Goal: Information Seeking & Learning: Learn about a topic

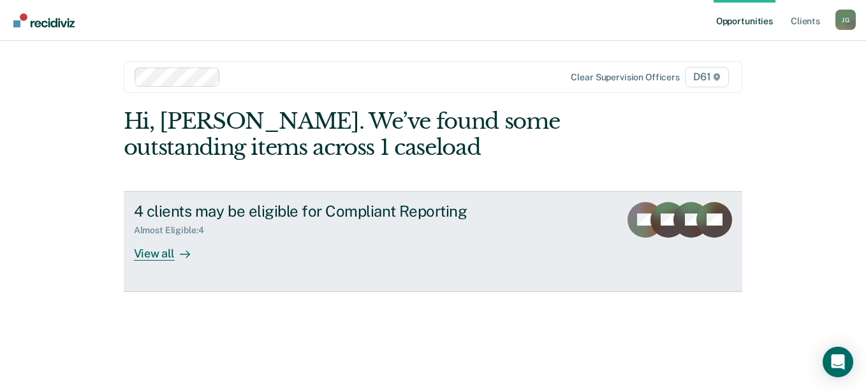
drag, startPoint x: 451, startPoint y: 215, endPoint x: 399, endPoint y: 237, distance: 56.0
click at [399, 237] on div "4 clients may be eligible for Compliant Reporting Almost Eligible : 4 View all" at bounding box center [373, 231] width 478 height 59
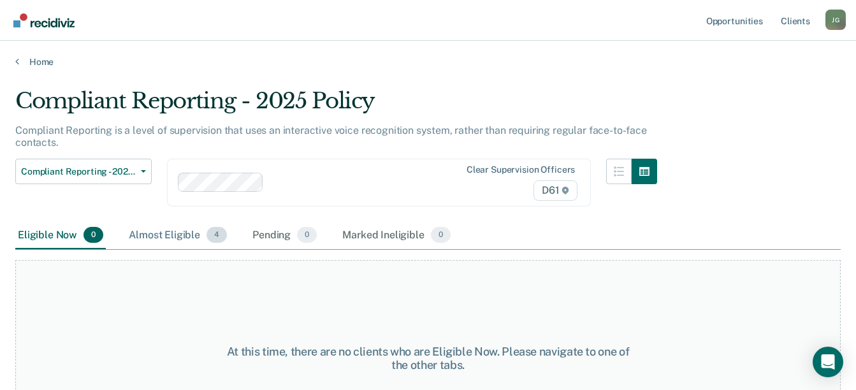
drag, startPoint x: 173, startPoint y: 234, endPoint x: 150, endPoint y: 237, distance: 22.5
click at [150, 237] on div "Almost Eligible 4" at bounding box center [177, 236] width 103 height 28
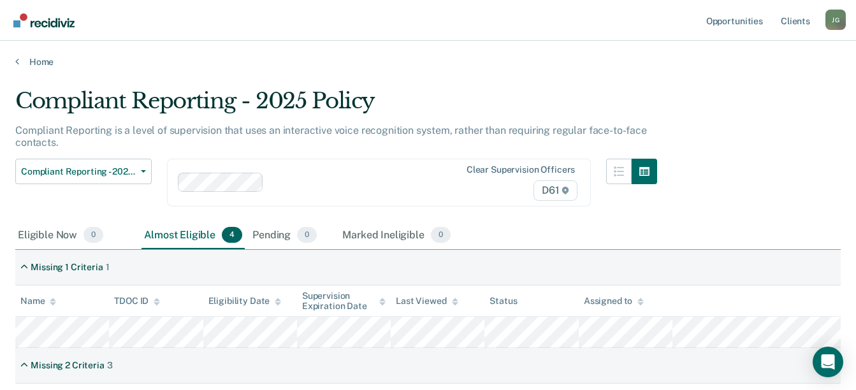
drag, startPoint x: 154, startPoint y: 236, endPoint x: 172, endPoint y: 238, distance: 17.3
click at [172, 238] on div "Almost Eligible 4" at bounding box center [193, 236] width 103 height 28
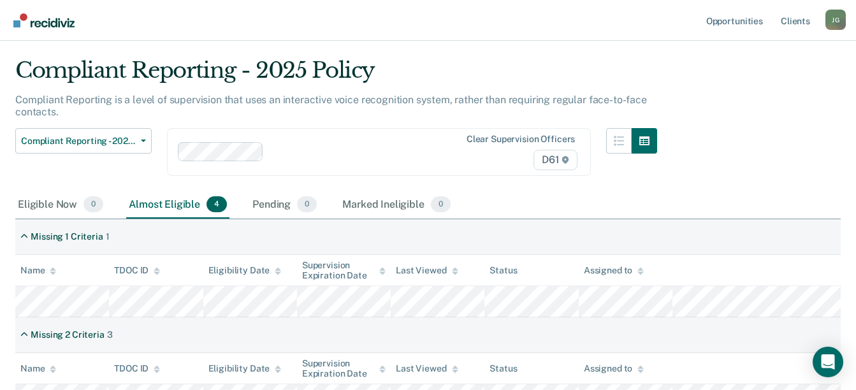
scroll to position [20, 0]
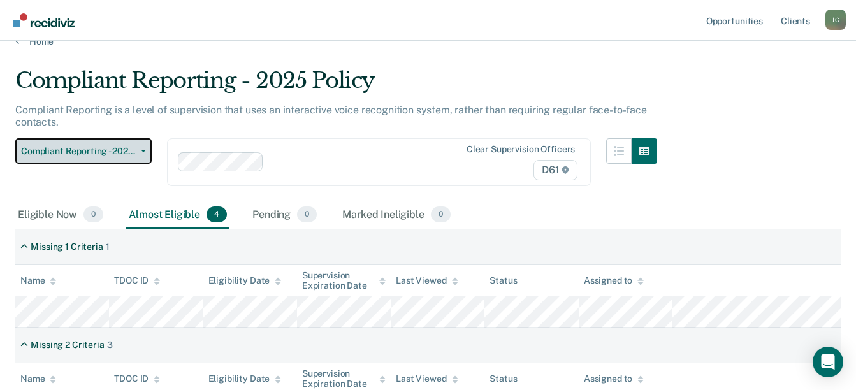
click at [145, 156] on button "Compliant Reporting - 2025 Policy" at bounding box center [83, 151] width 136 height 26
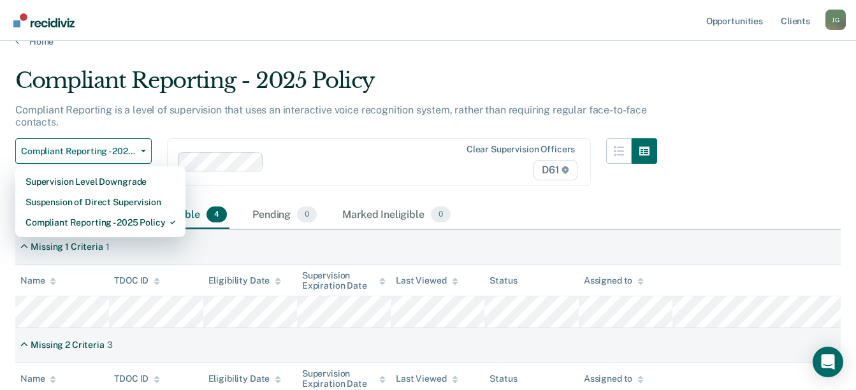
click at [307, 132] on div "Compliant Reporting is a level of supervision that uses an interactive voice re…" at bounding box center [336, 121] width 642 height 34
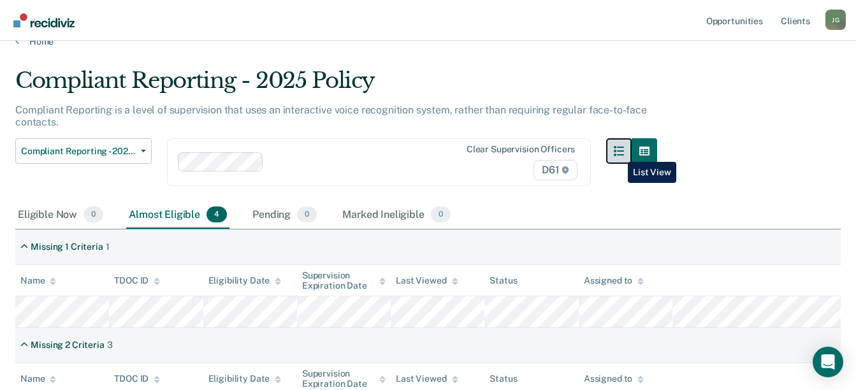
click at [618, 152] on button "button" at bounding box center [619, 151] width 26 height 26
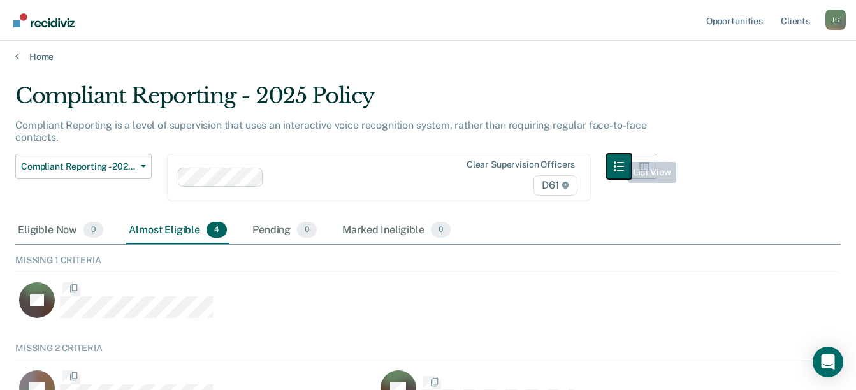
scroll to position [119, 816]
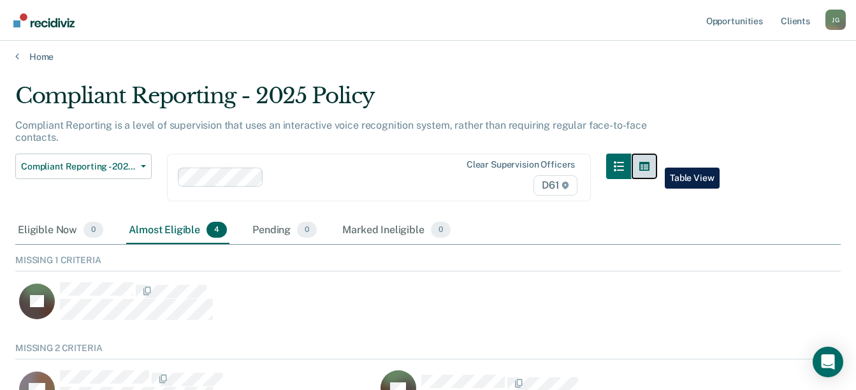
click at [655, 158] on button "button" at bounding box center [645, 167] width 26 height 26
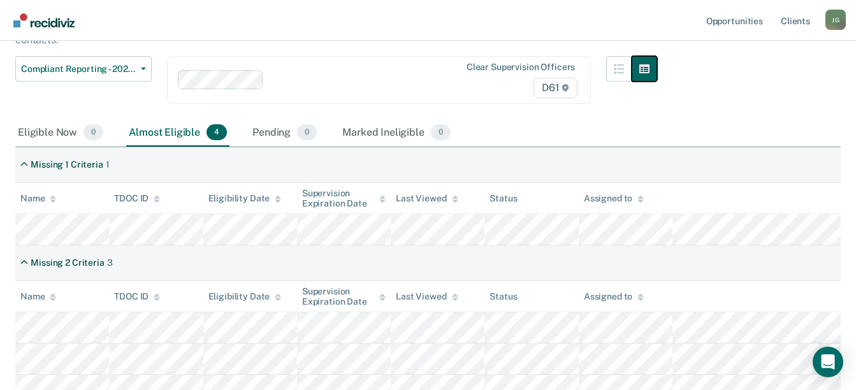
scroll to position [88, 0]
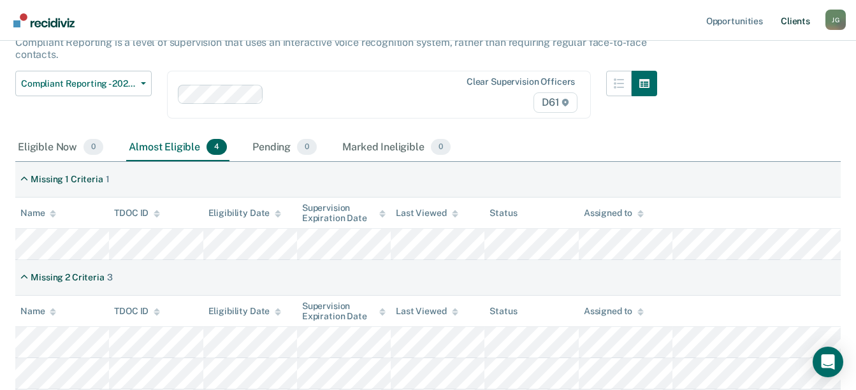
click at [803, 22] on link "Client s" at bounding box center [796, 20] width 34 height 41
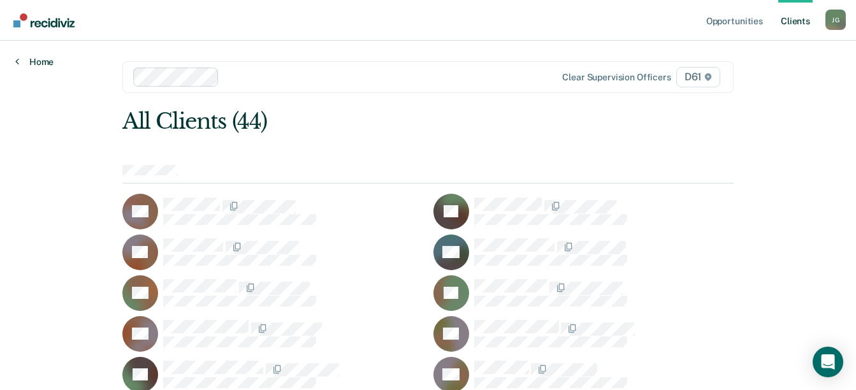
click at [26, 62] on link "Home" at bounding box center [34, 61] width 38 height 11
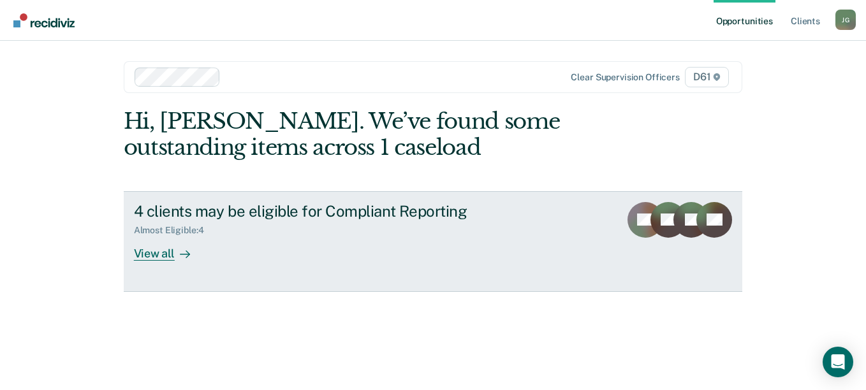
click at [260, 237] on div "4 clients may be eligible for Compliant Reporting Almost Eligible : 4 View all" at bounding box center [373, 231] width 478 height 59
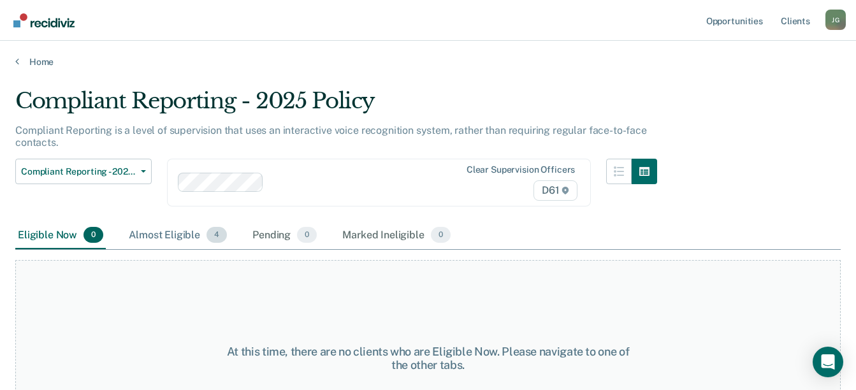
click at [205, 228] on div "Almost Eligible 4" at bounding box center [177, 236] width 103 height 28
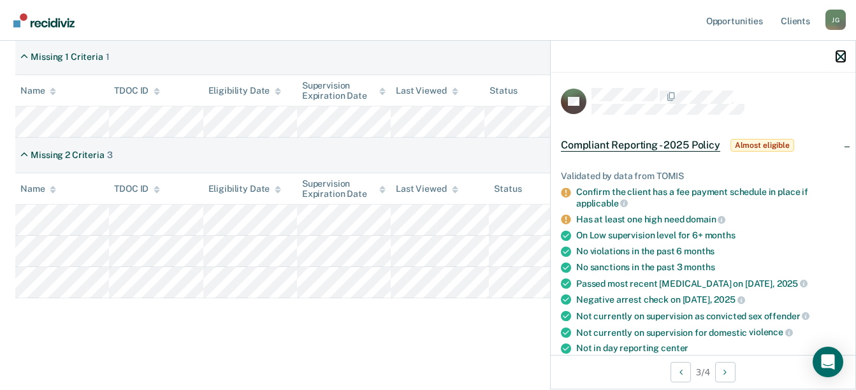
click at [841, 54] on icon "button" at bounding box center [841, 56] width 9 height 9
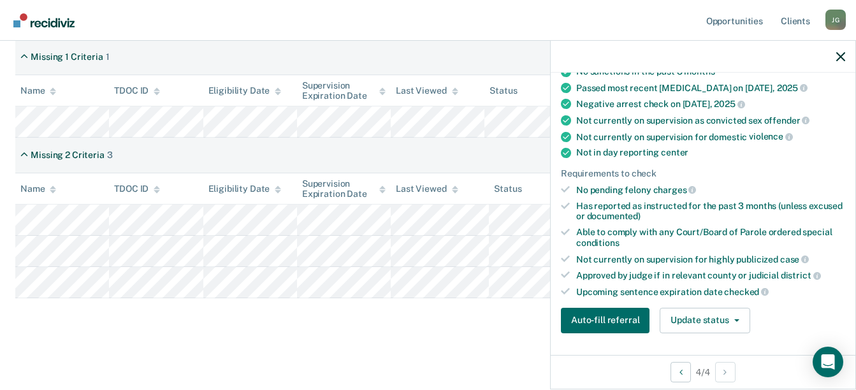
scroll to position [88, 0]
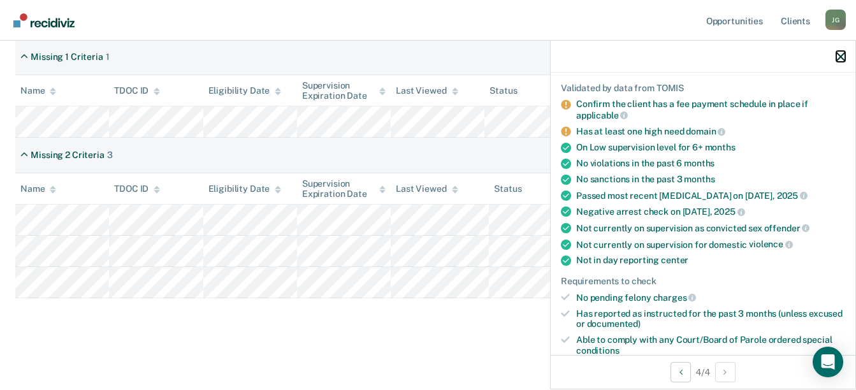
click at [842, 55] on icon "button" at bounding box center [841, 56] width 9 height 9
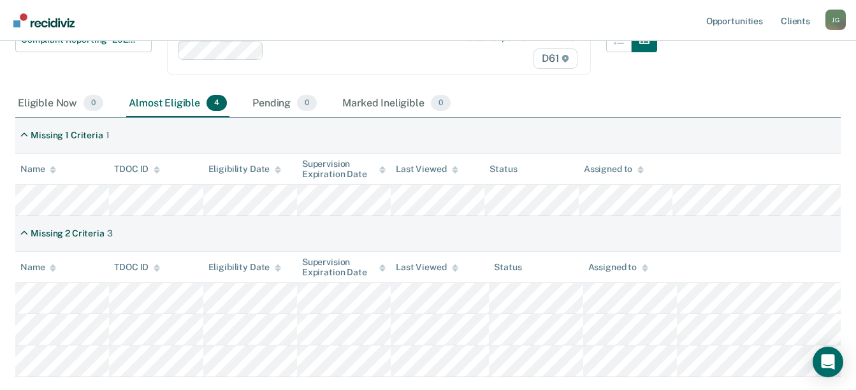
scroll to position [78, 0]
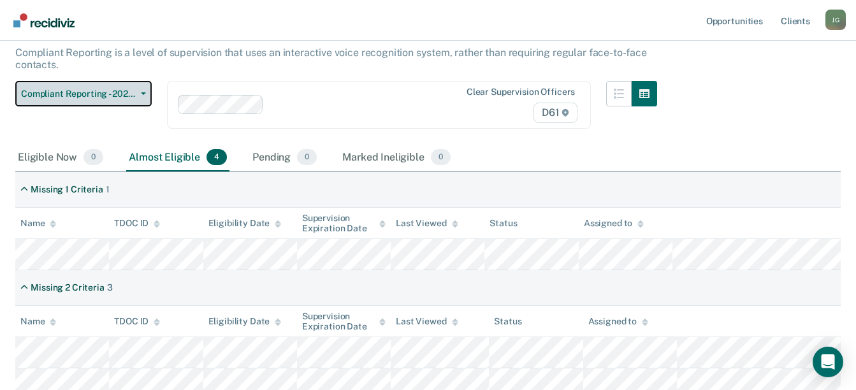
click at [103, 100] on button "Compliant Reporting - 2025 Policy" at bounding box center [83, 94] width 136 height 26
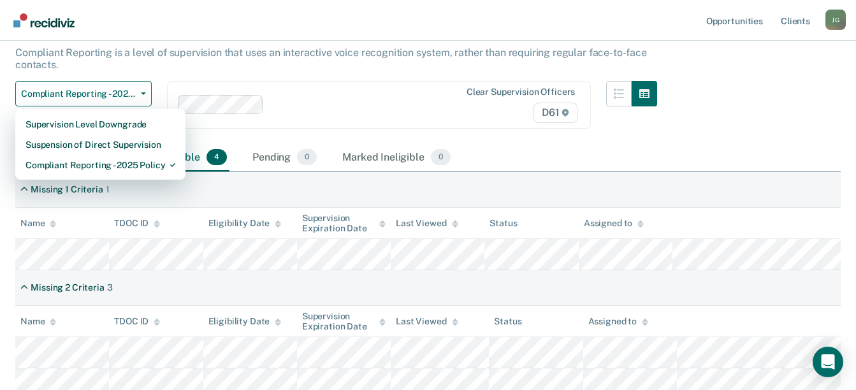
click at [168, 77] on div "Compliant Reporting is a level of supervision that uses an interactive voice re…" at bounding box center [336, 64] width 642 height 34
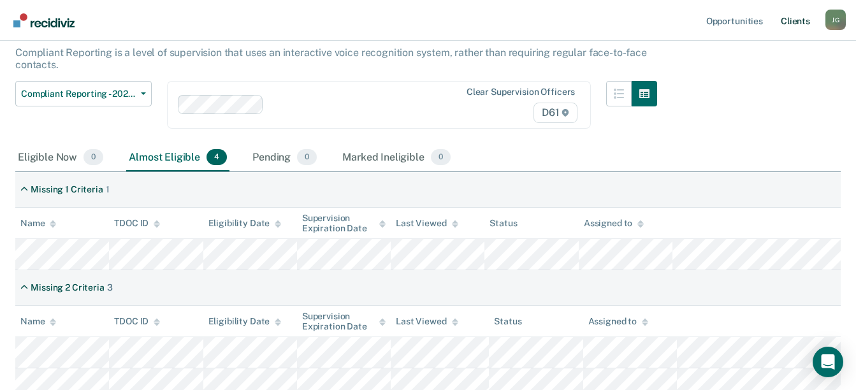
click at [801, 21] on link "Client s" at bounding box center [796, 20] width 34 height 41
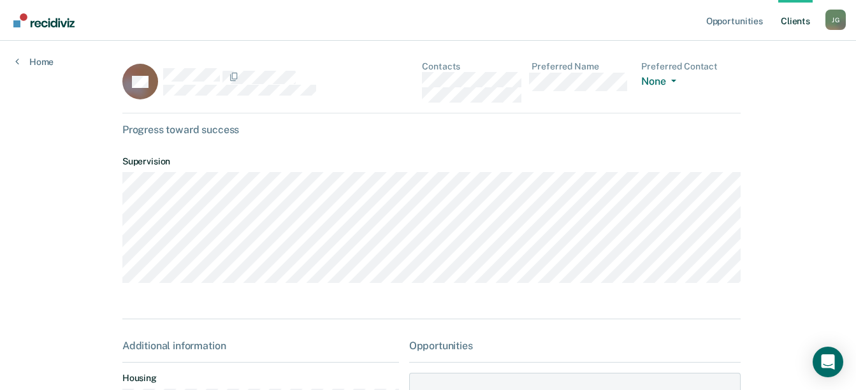
click at [674, 90] on dl "Preferred Contact None Call Text Email None" at bounding box center [690, 81] width 99 height 41
click at [671, 82] on icon "button" at bounding box center [673, 81] width 5 height 3
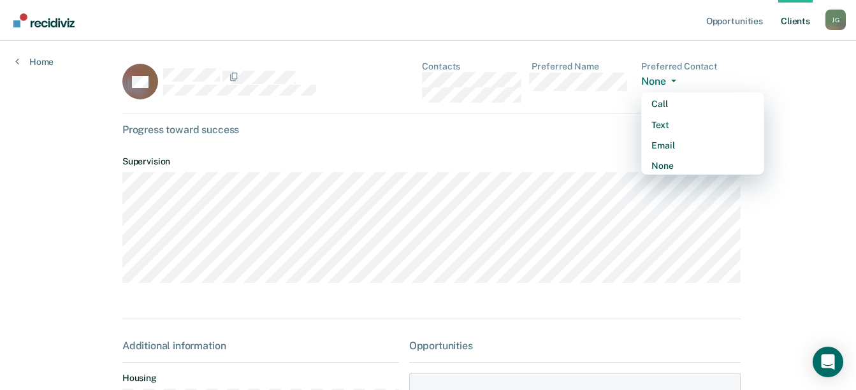
click at [610, 124] on div "Progress toward success" at bounding box center [431, 130] width 619 height 12
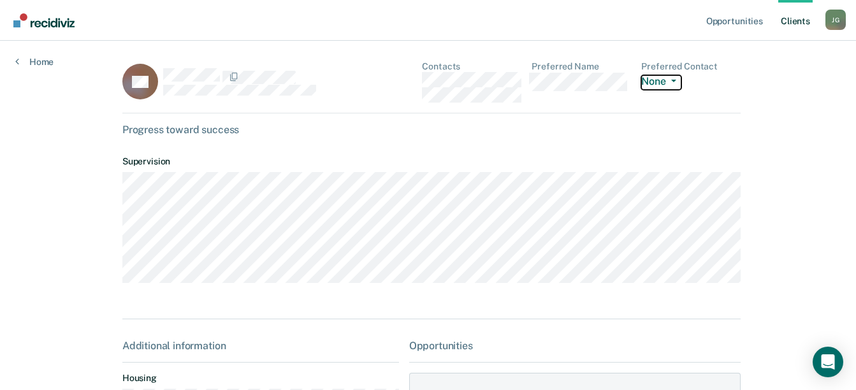
click at [641, 85] on button "None" at bounding box center [661, 82] width 40 height 15
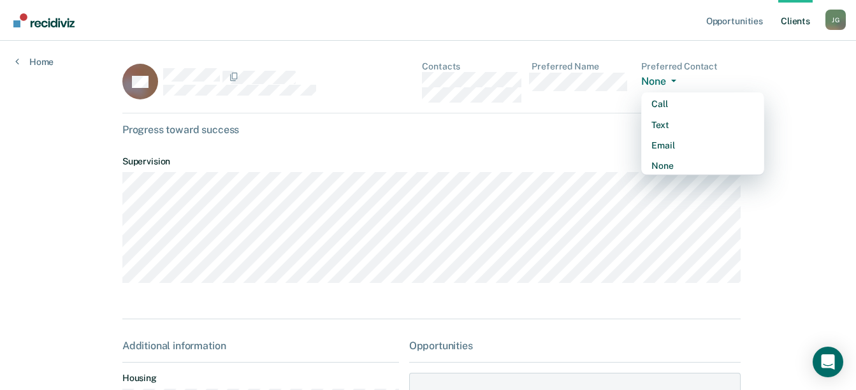
click at [588, 134] on div "Progress toward success" at bounding box center [431, 130] width 619 height 12
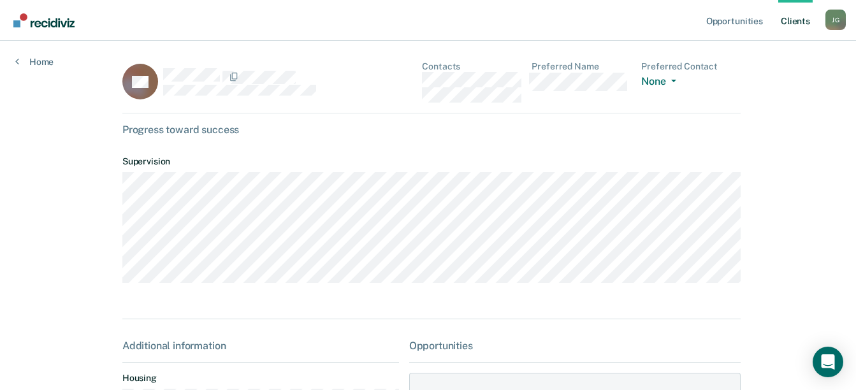
click at [845, 64] on div "Opportunities Client s [PERSON_NAME] [PERSON_NAME] Profile How it works Log Out…" at bounding box center [428, 337] width 856 height 675
click at [843, 31] on div "[PERSON_NAME] [PERSON_NAME] Profile How it works Log Out" at bounding box center [836, 22] width 20 height 24
click at [834, 19] on div "[PERSON_NAME]" at bounding box center [836, 20] width 20 height 20
click at [784, 70] on link "How it works" at bounding box center [784, 67] width 103 height 11
click at [747, 18] on link "Opportunities" at bounding box center [735, 20] width 62 height 41
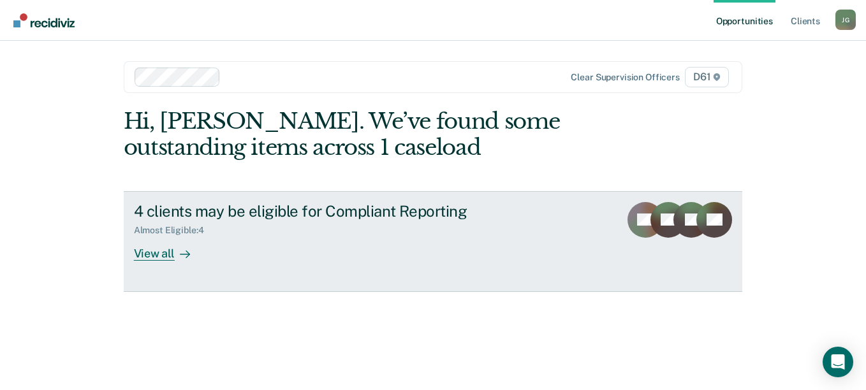
click at [456, 219] on div "4 clients may be eligible for Compliant Reporting" at bounding box center [358, 211] width 448 height 18
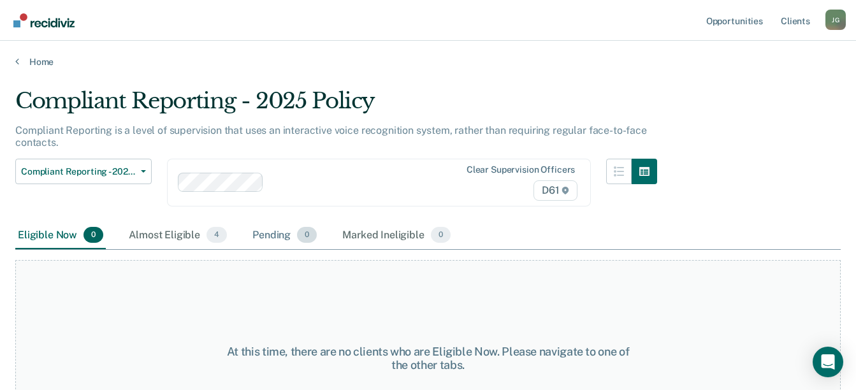
click at [308, 244] on div "Pending 0" at bounding box center [285, 236] width 70 height 28
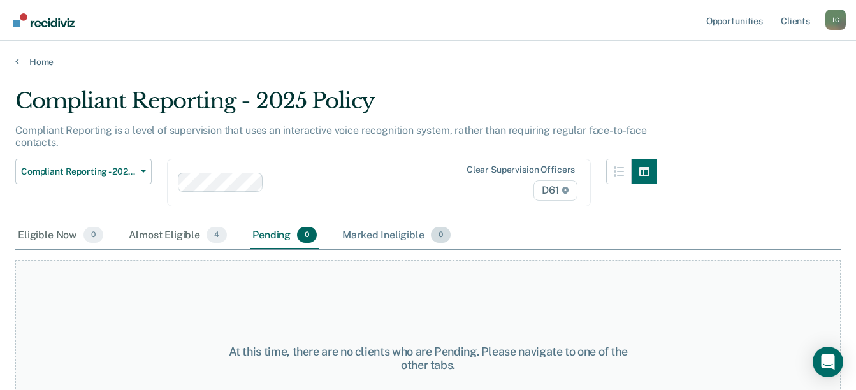
click at [357, 232] on div "Marked Ineligible 0" at bounding box center [396, 236] width 113 height 28
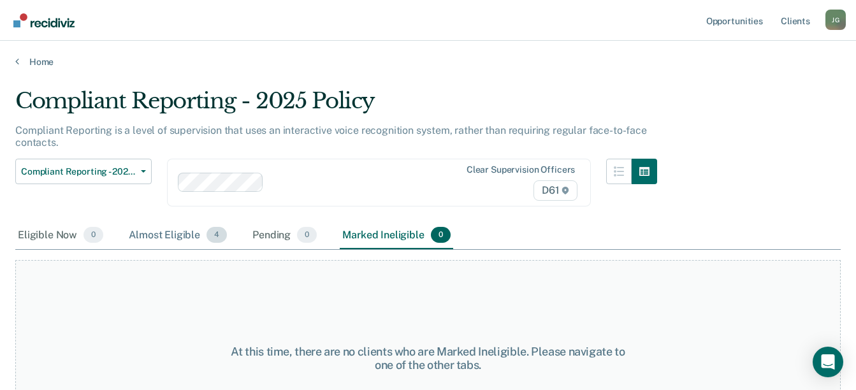
click at [189, 242] on div "Almost Eligible 4" at bounding box center [177, 236] width 103 height 28
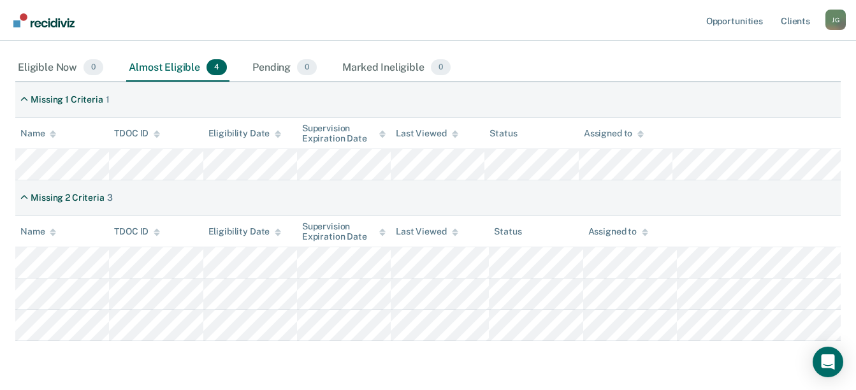
scroll to position [170, 0]
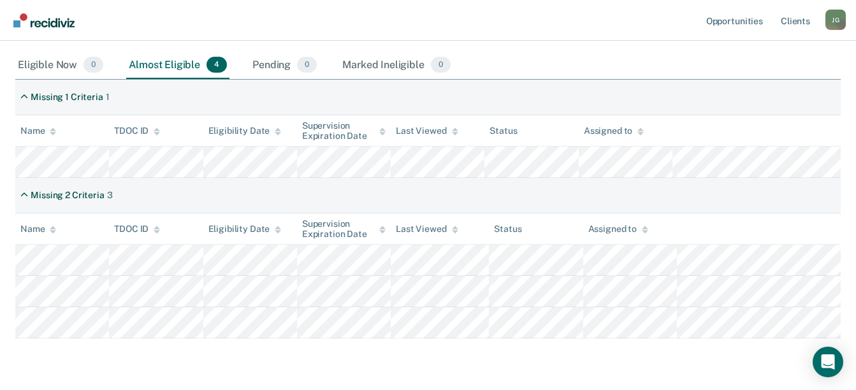
drag, startPoint x: 791, startPoint y: 21, endPoint x: 689, endPoint y: 10, distance: 103.3
click at [689, 10] on nav "Opportunities Client s [PERSON_NAME] [PERSON_NAME] Profile How it works Log Out" at bounding box center [428, 20] width 836 height 40
click at [791, 26] on link "Client s" at bounding box center [796, 20] width 34 height 41
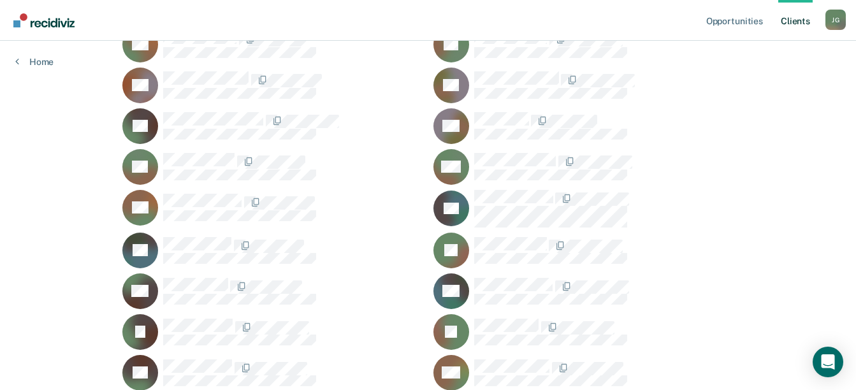
scroll to position [254, 0]
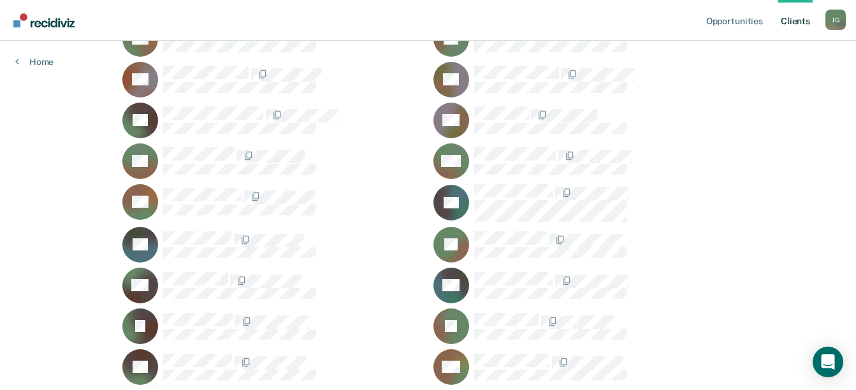
drag, startPoint x: 865, startPoint y: 117, endPoint x: 842, endPoint y: 100, distance: 29.2
click at [842, 100] on div "Opportunities Client s [PERSON_NAME] [PERSON_NAME] Profile How it works Log Out…" at bounding box center [428, 315] width 856 height 1139
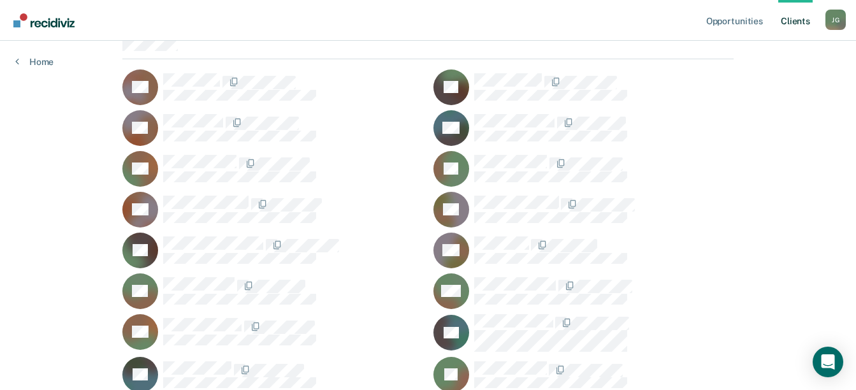
scroll to position [122, 0]
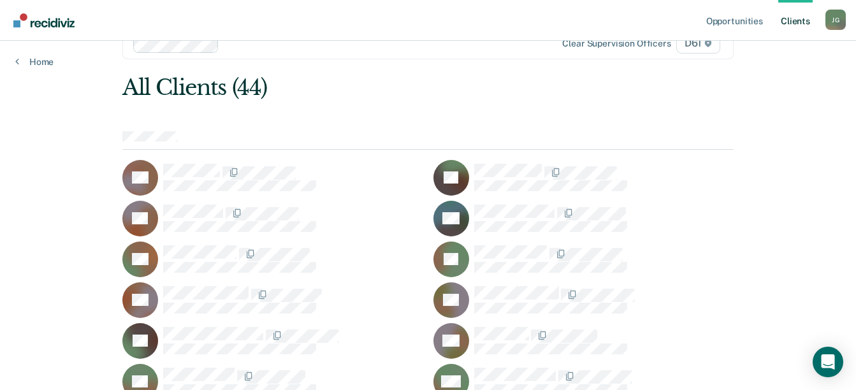
scroll to position [0, 0]
